Goal: Task Accomplishment & Management: Complete application form

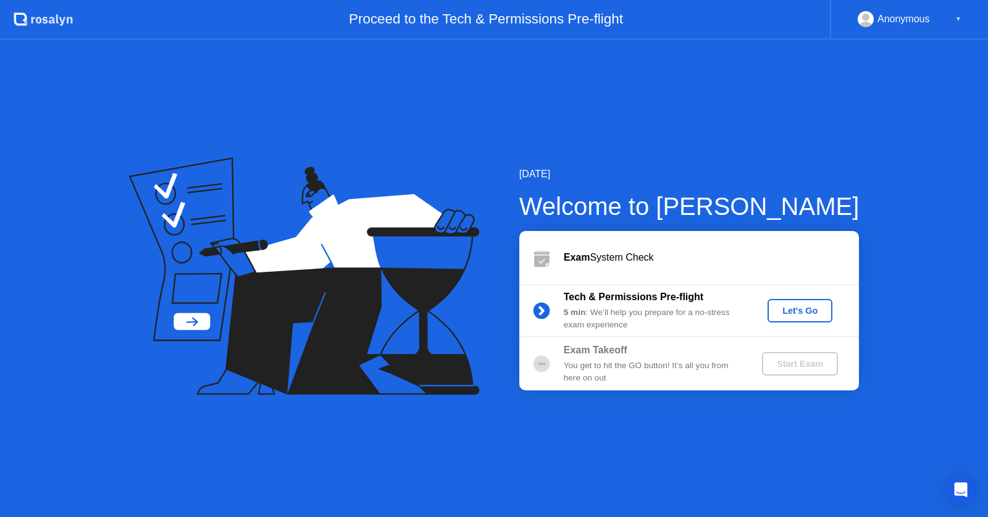
click at [764, 147] on div "[DATE] Welcome to [PERSON_NAME] Exam System Check Tech & Permissions Pre-flight…" at bounding box center [494, 278] width 988 height 477
click at [489, 426] on div "[DATE] Welcome to [PERSON_NAME] Exam System Check Tech & Permissions Pre-flight…" at bounding box center [494, 278] width 988 height 477
click at [776, 140] on div "[DATE] Welcome to [PERSON_NAME] Exam System Check Tech & Permissions Pre-flight…" at bounding box center [494, 278] width 988 height 477
click at [792, 312] on div "Let's Go" at bounding box center [799, 311] width 55 height 10
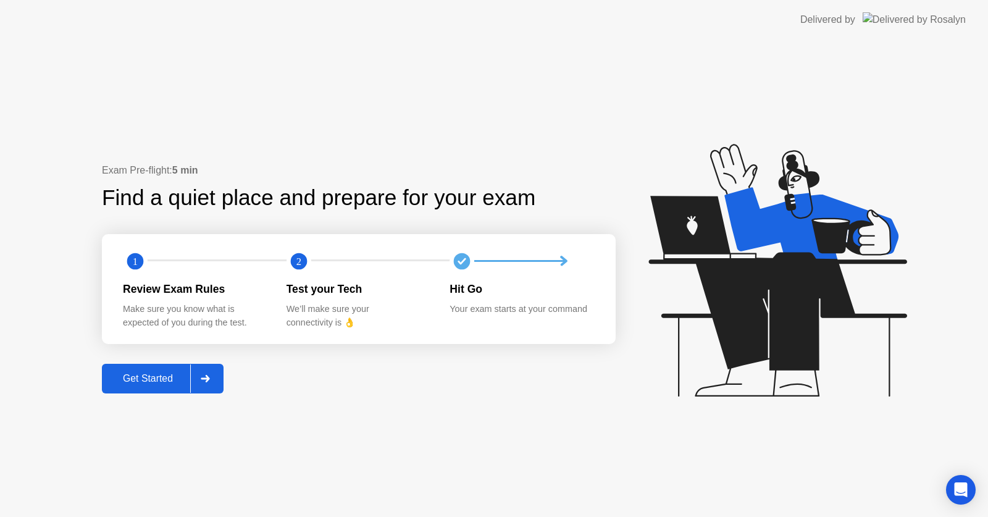
click at [153, 378] on div "Get Started" at bounding box center [148, 378] width 85 height 11
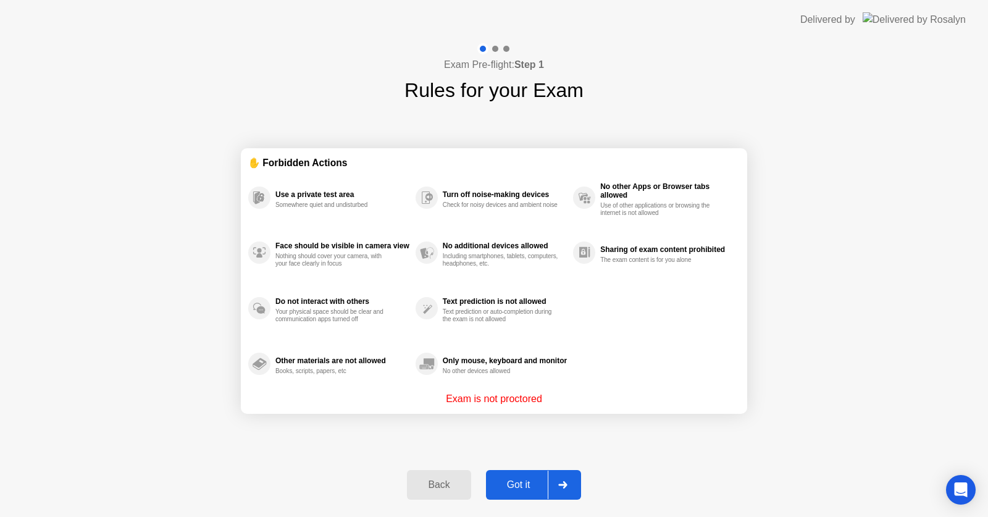
click at [506, 488] on div "Got it" at bounding box center [519, 484] width 58 height 11
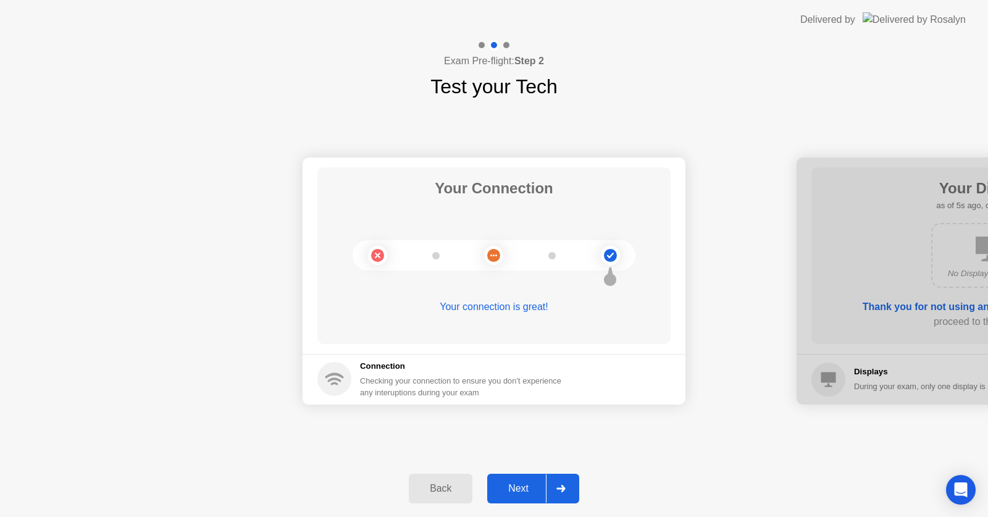
click at [662, 441] on div "Your Connection Your connection is great! Connection Checking your connection t…" at bounding box center [494, 280] width 988 height 359
click at [505, 483] on div "Next" at bounding box center [518, 488] width 55 height 11
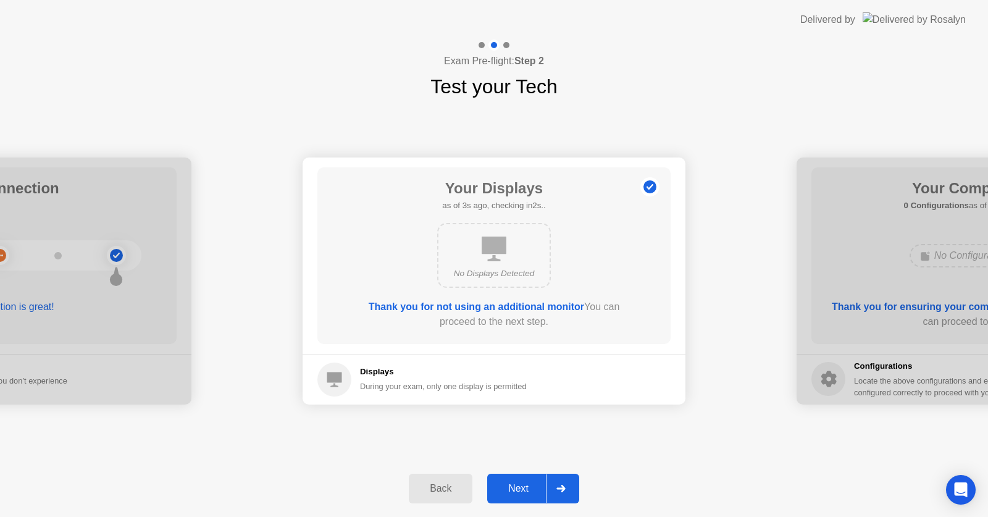
click at [505, 483] on div "Next" at bounding box center [518, 488] width 55 height 11
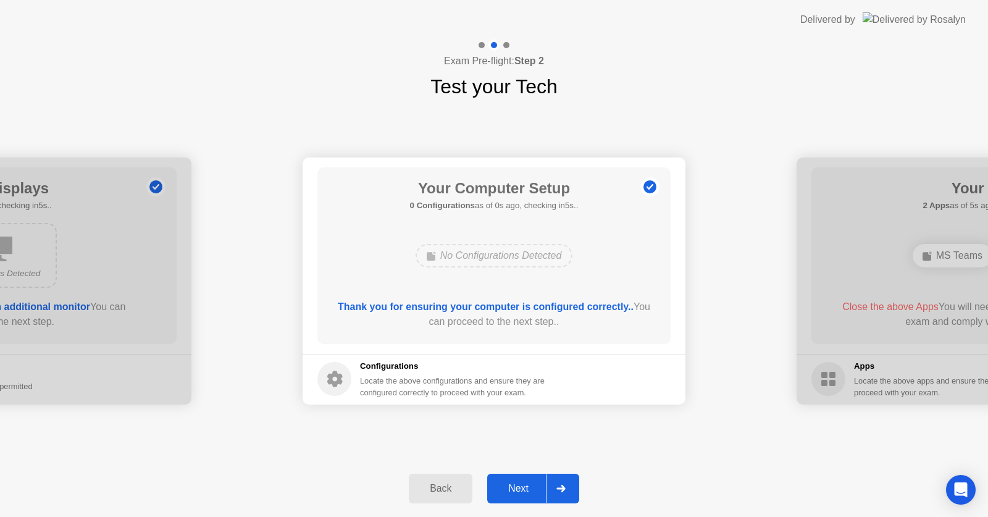
click at [505, 483] on div "Next" at bounding box center [518, 488] width 55 height 11
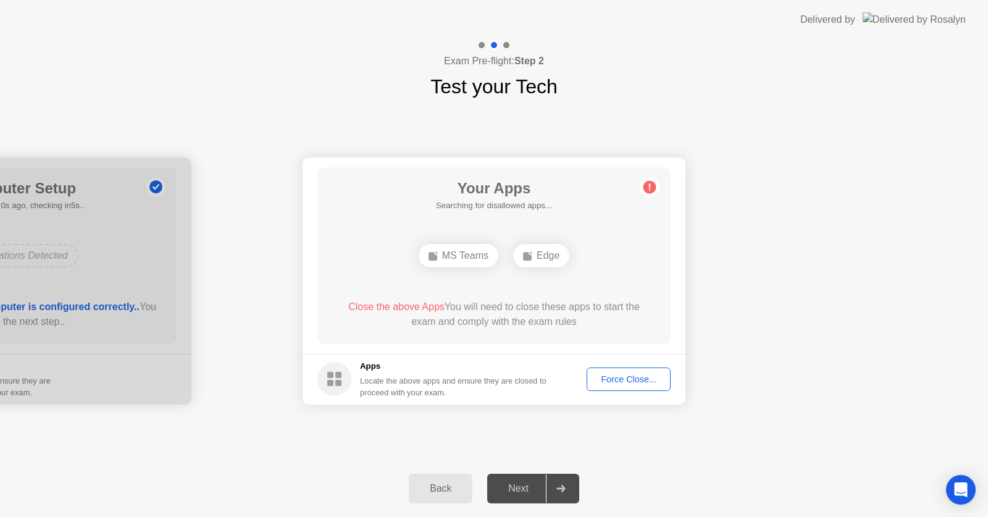
click at [616, 379] on div "Force Close..." at bounding box center [628, 379] width 75 height 10
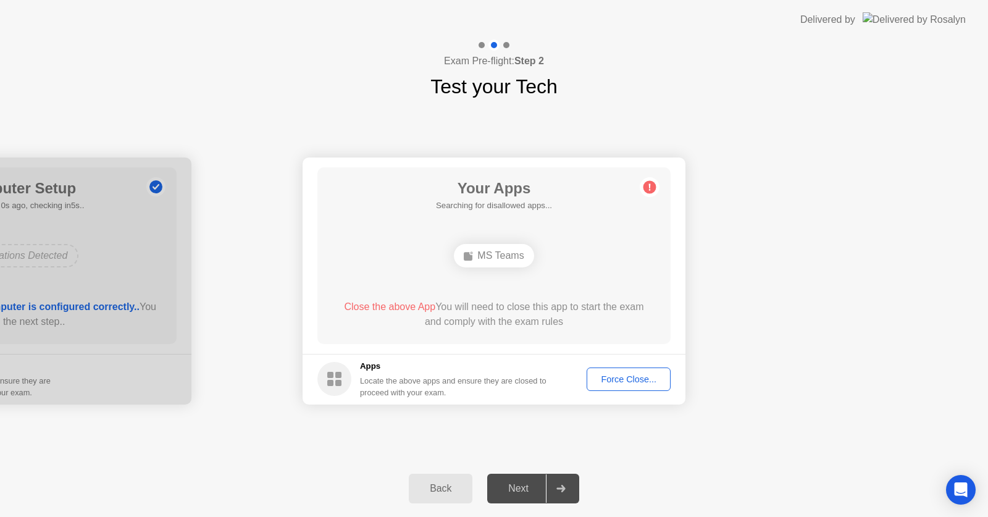
click at [648, 377] on div "Force Close..." at bounding box center [628, 379] width 75 height 10
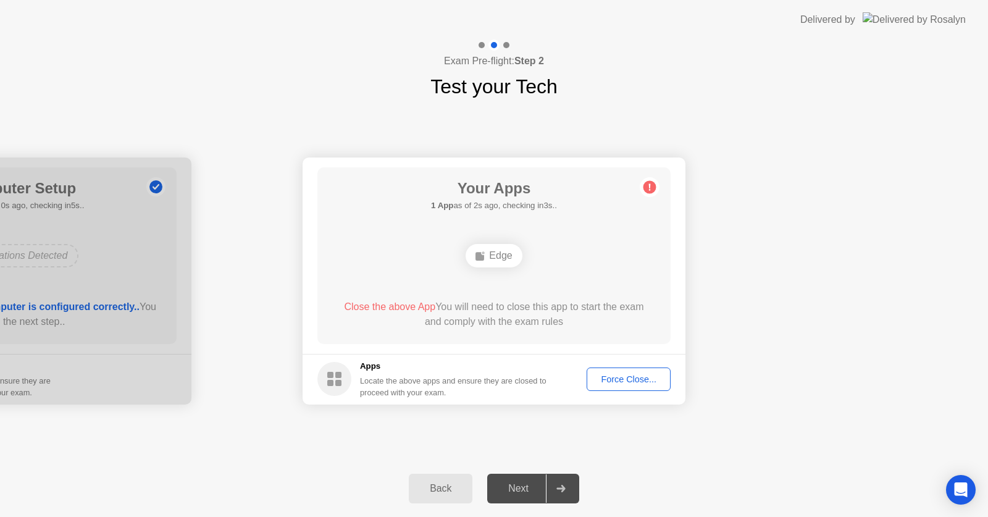
click at [600, 377] on div "Force Close..." at bounding box center [628, 379] width 75 height 10
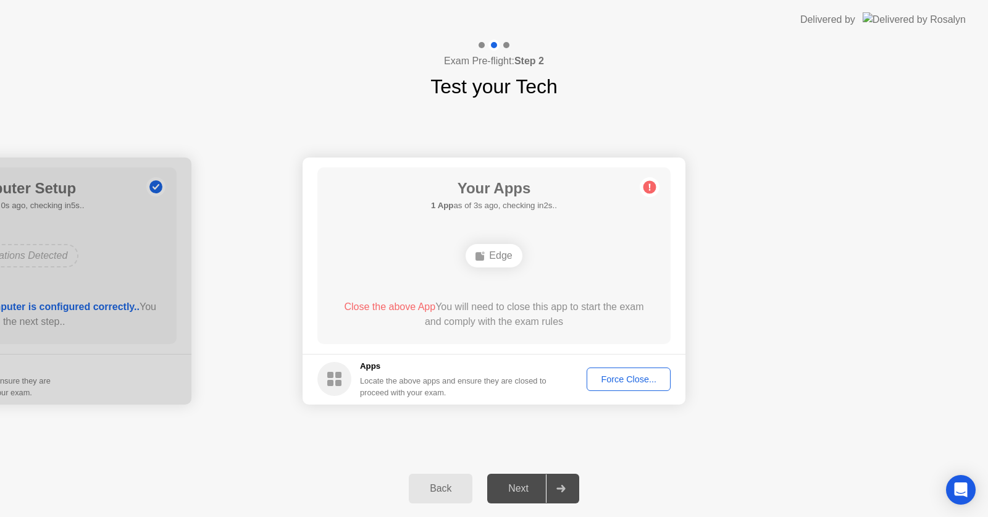
click at [645, 376] on div "Force Close..." at bounding box center [628, 379] width 75 height 10
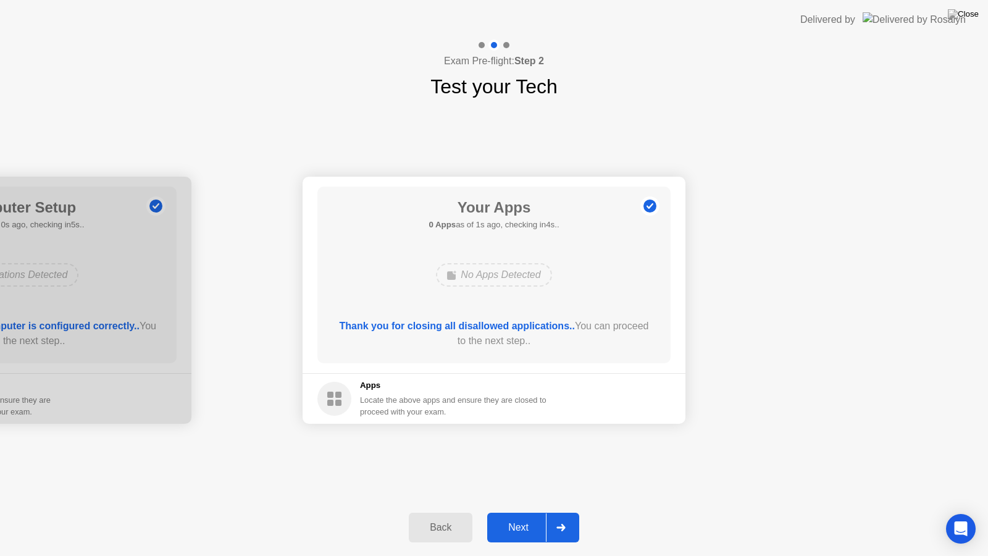
click at [517, 516] on div "Next" at bounding box center [518, 527] width 55 height 11
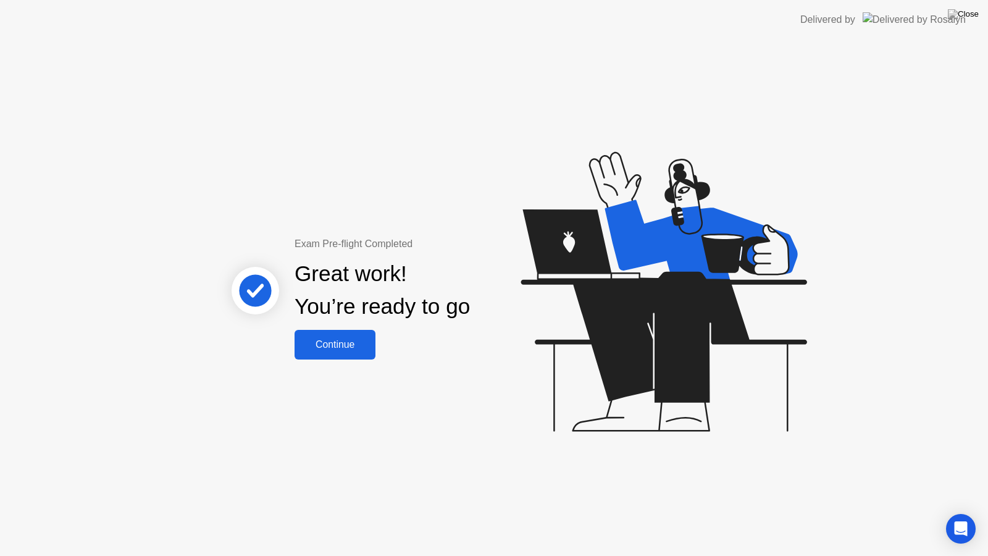
click at [348, 346] on div "Continue" at bounding box center [334, 344] width 73 height 11
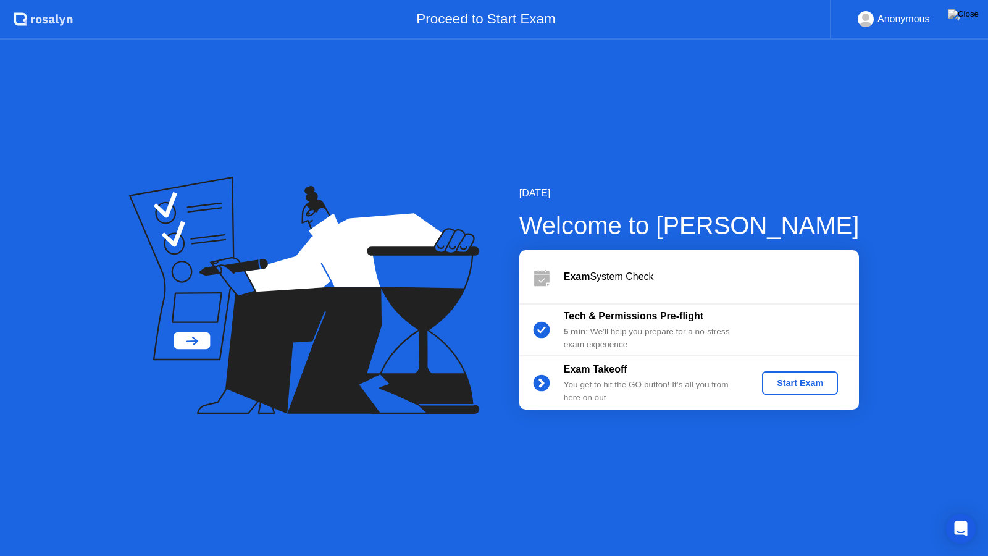
click at [818, 387] on div "Start Exam" at bounding box center [800, 383] width 66 height 10
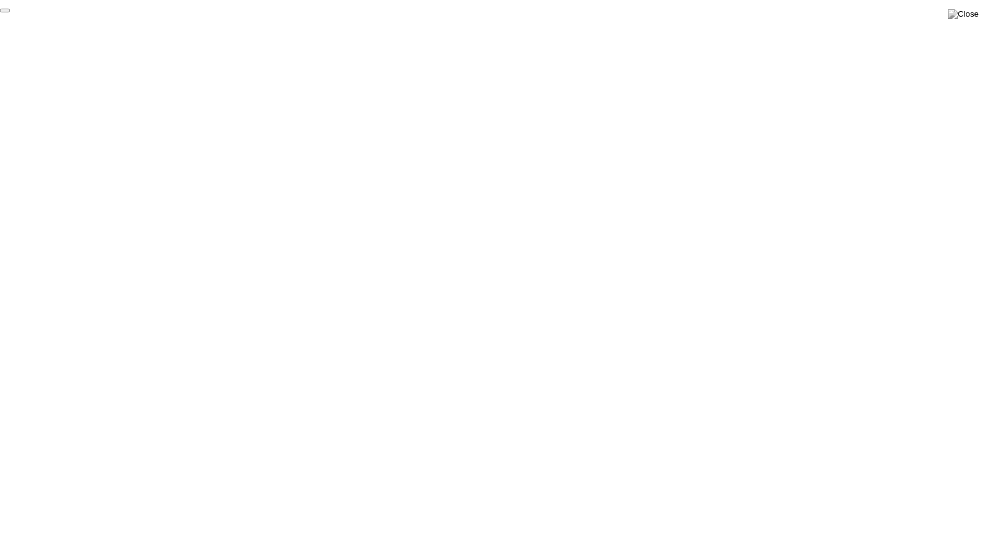
click at [10, 12] on button "End Proctoring Session" at bounding box center [5, 11] width 10 height 4
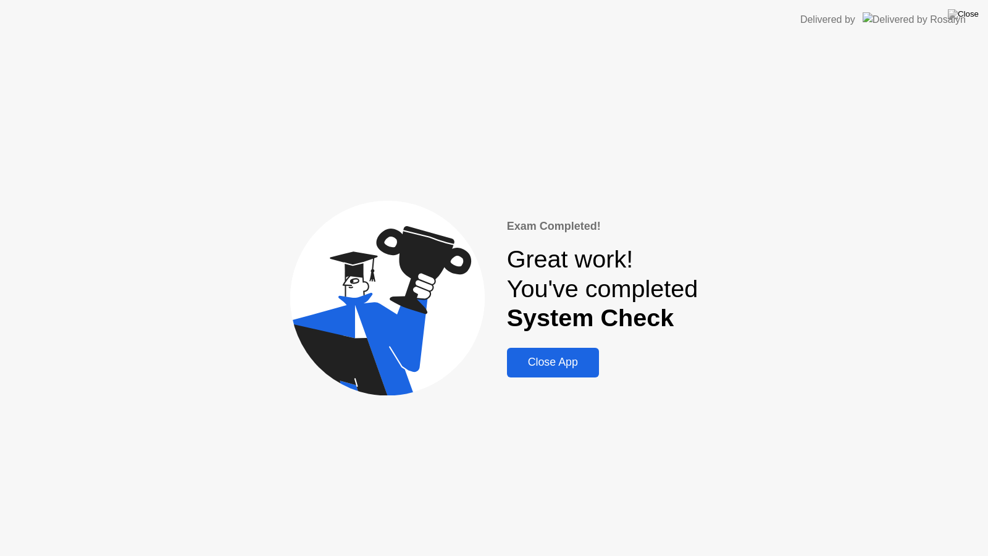
click at [551, 369] on div "Close App" at bounding box center [553, 362] width 85 height 13
